Goal: Find contact information: Find contact information

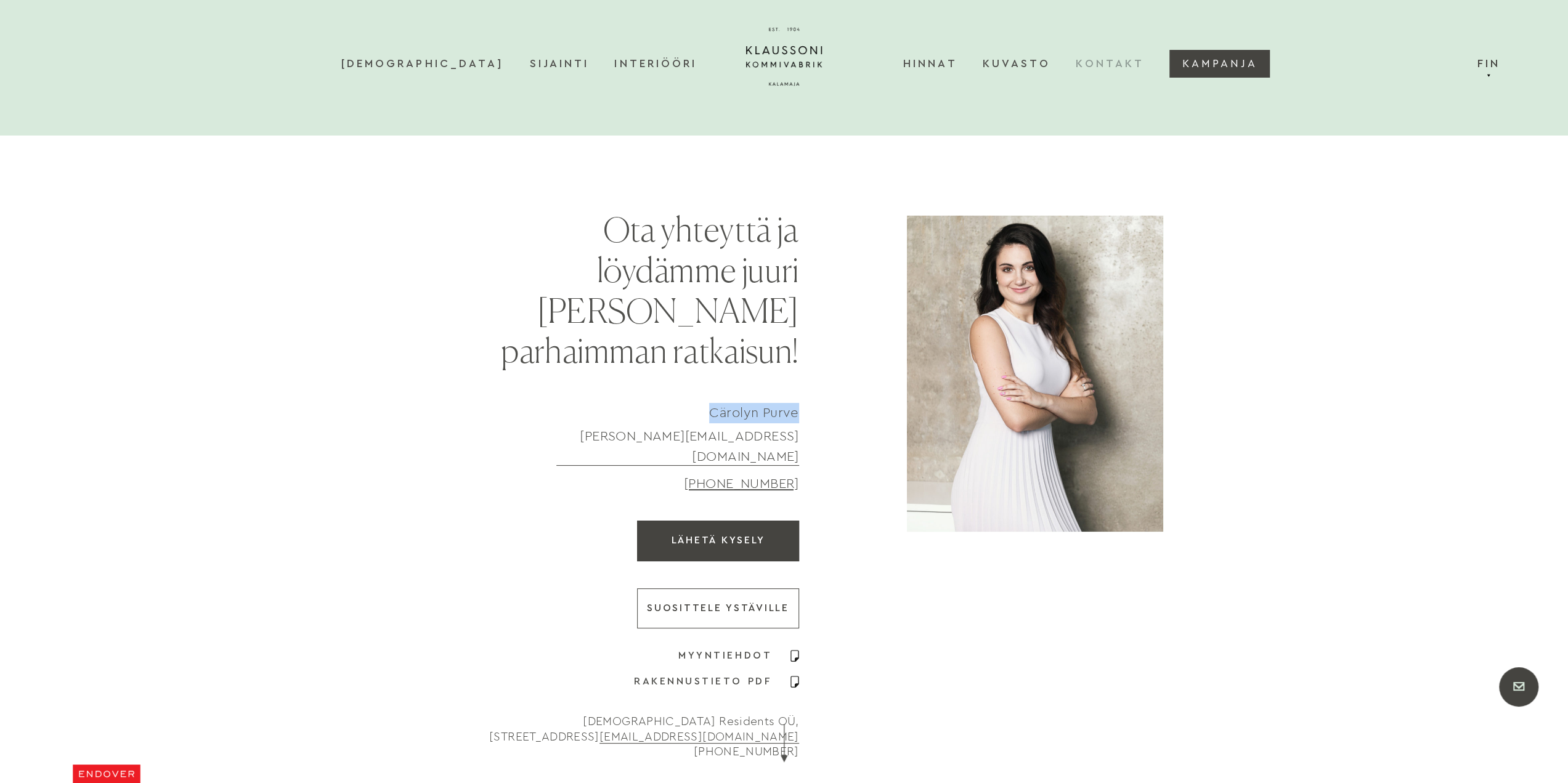
drag, startPoint x: 748, startPoint y: 373, endPoint x: 703, endPoint y: 374, distance: 45.0
click at [703, 374] on div "Ota yhteyttä ja löydämme juuri Sinulle parhaimman ratkaisun! Cärolyn Purve caro…" at bounding box center [784, 488] width 887 height 544
copy div "Cärolyn Purve"
click at [854, 372] on div "Ota yhteyttä ja löydämme juuri Sinulle parhaimman ratkaisun! Cärolyn Purve caro…" at bounding box center [784, 488] width 887 height 544
drag, startPoint x: 818, startPoint y: 367, endPoint x: 696, endPoint y: 365, distance: 122.0
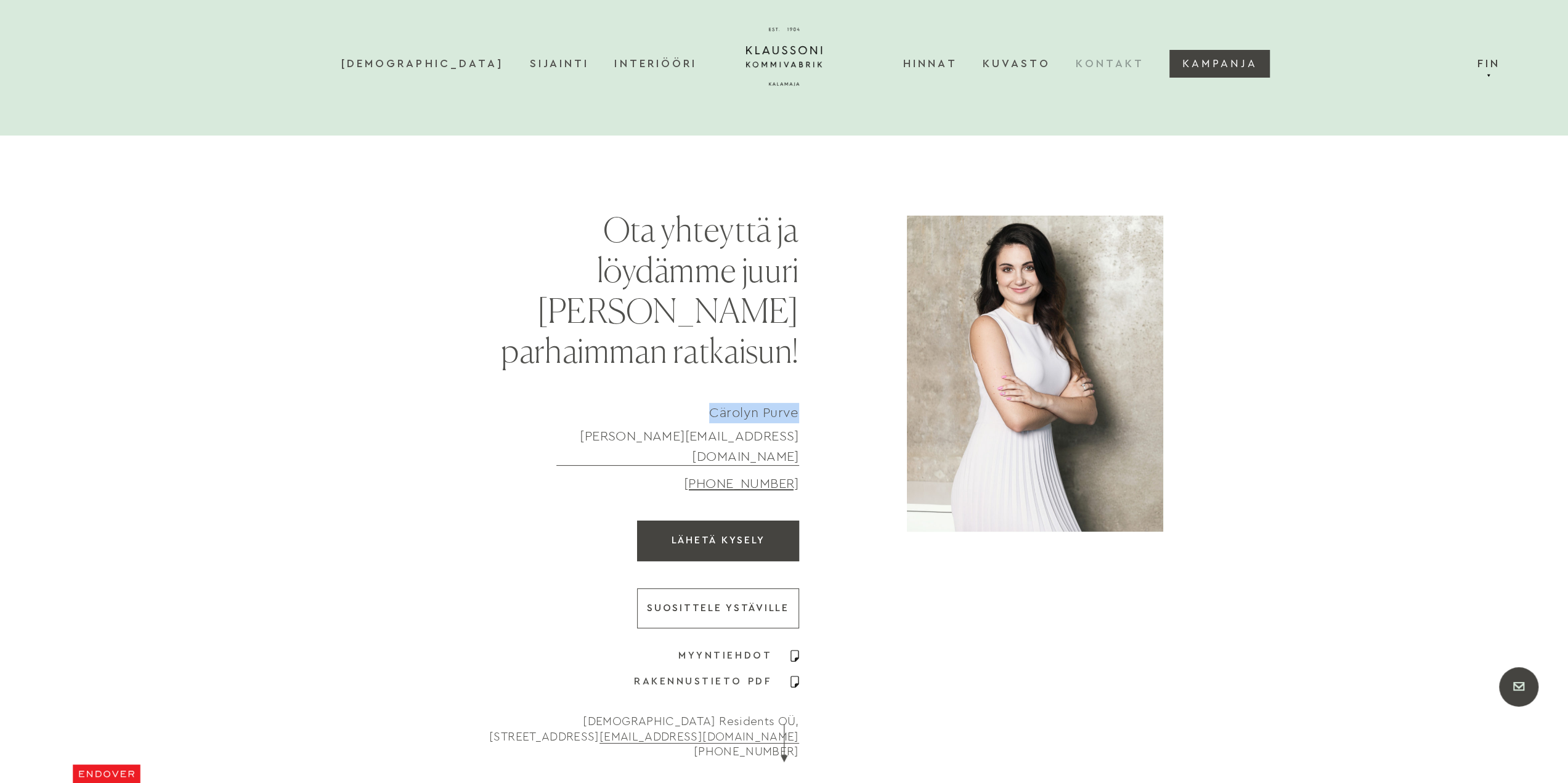
click at [696, 365] on div "Ota yhteyttä ja löydämme juuri Sinulle parhaimman ratkaisun! Cärolyn Purve caro…" at bounding box center [784, 488] width 887 height 544
copy div "Cärolyn Purve"
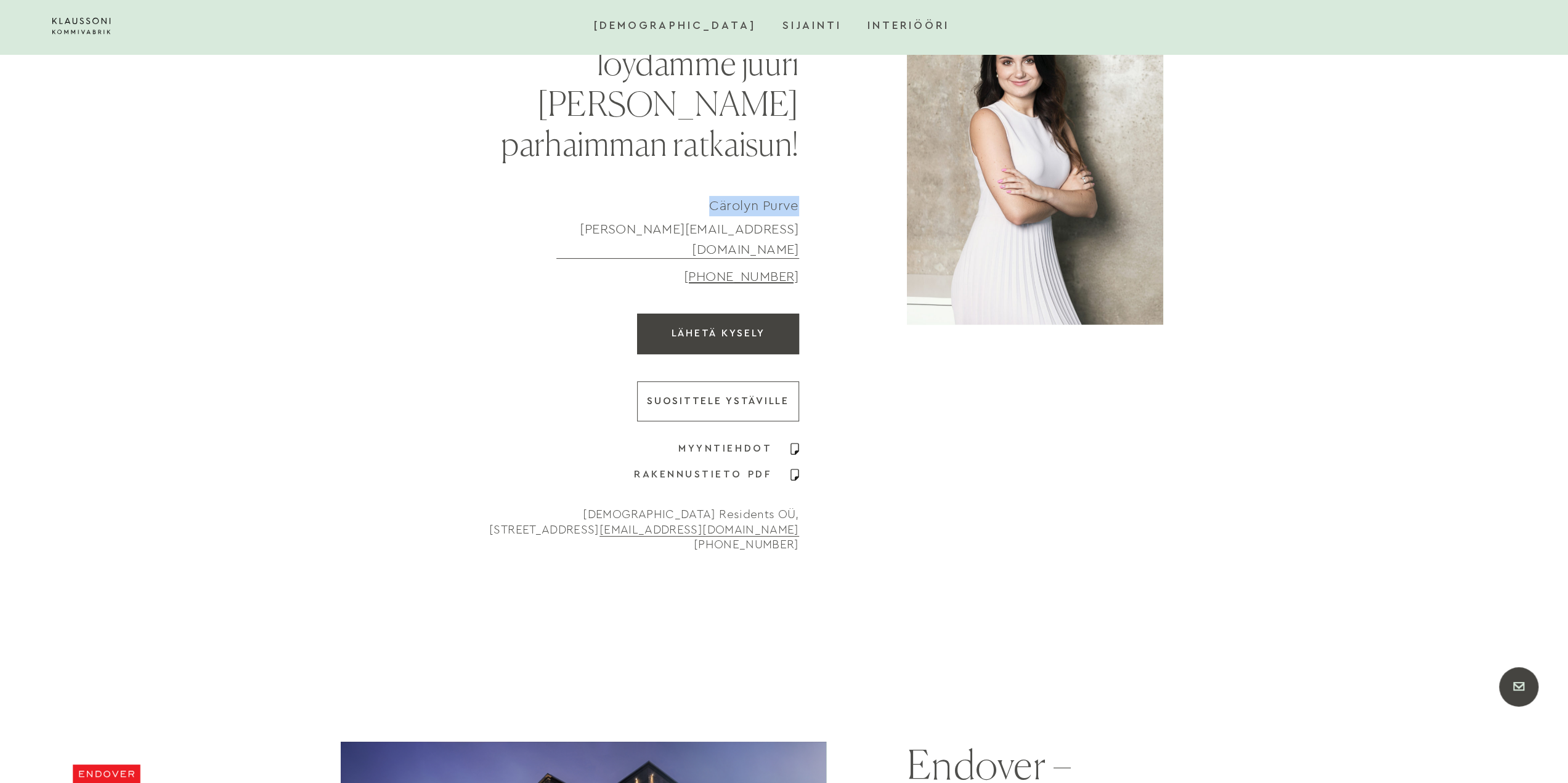
scroll to position [287, 0]
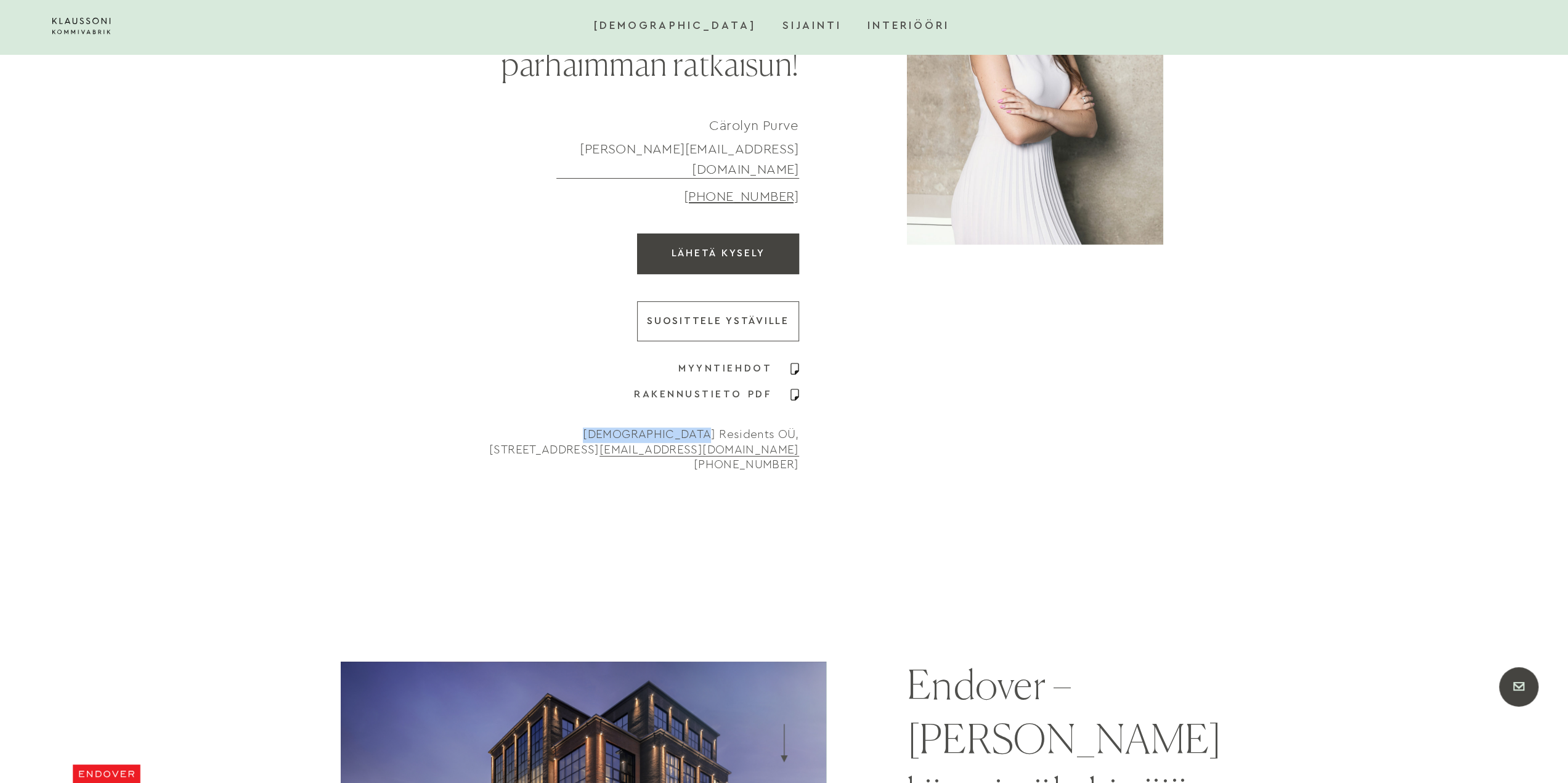
drag, startPoint x: 540, startPoint y: 372, endPoint x: 653, endPoint y: 369, distance: 113.0
click at [653, 427] on p "Jahu Residents OÜ, Tartu mnt 2, Tallinn 10145 endover@endover.ee +372 666 0620" at bounding box center [637, 450] width 324 height 46
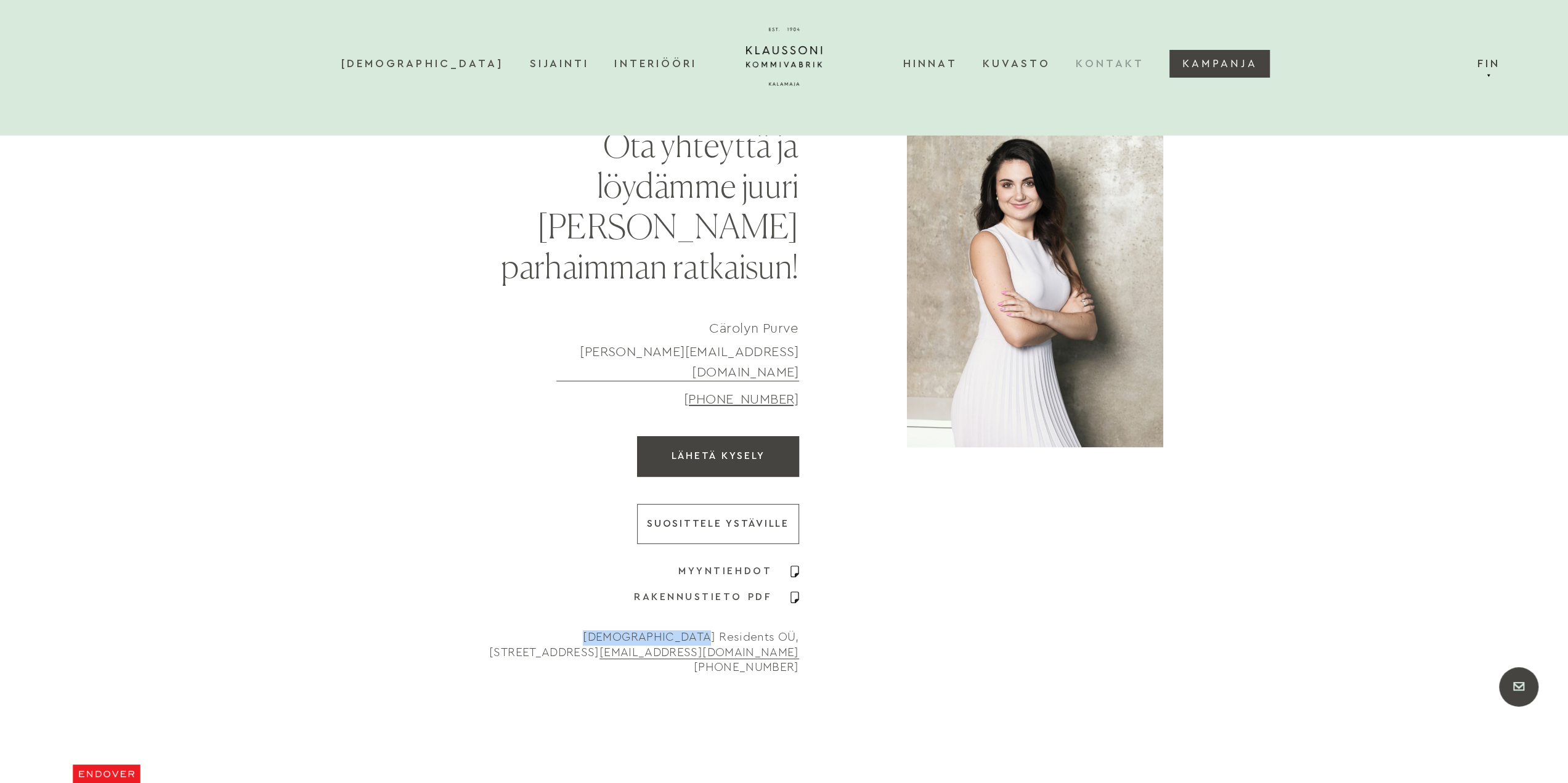
scroll to position [0, 0]
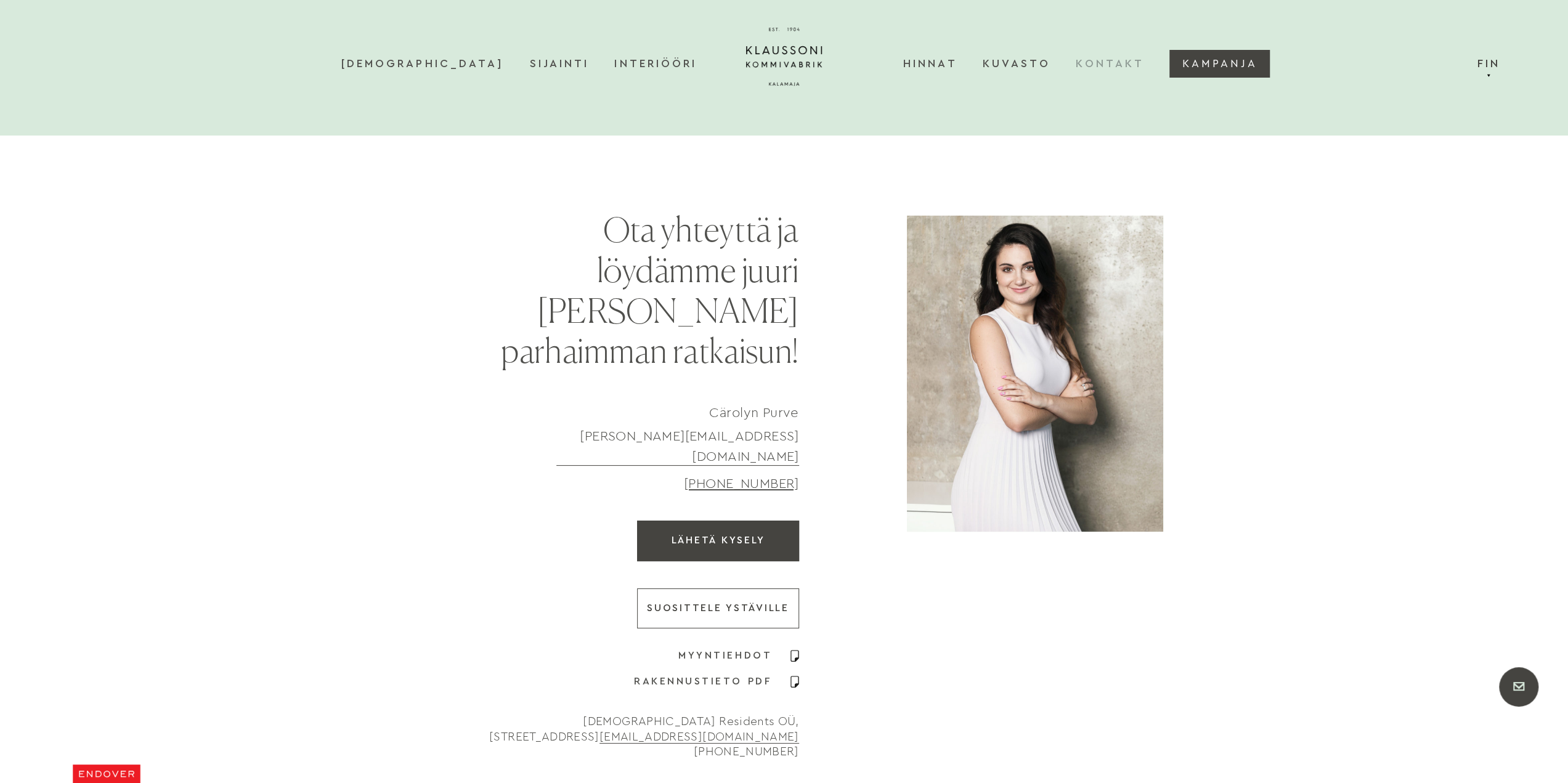
click at [1027, 326] on div at bounding box center [1035, 374] width 256 height 316
click at [951, 62] on link "Hinnat" at bounding box center [943, 64] width 79 height 51
drag, startPoint x: 727, startPoint y: 363, endPoint x: 813, endPoint y: 369, distance: 86.2
click at [813, 369] on div "Ota yhteyttä ja löydämme juuri Sinulle parhaimman ratkaisun! Cärolyn Purve caro…" at bounding box center [784, 488] width 887 height 544
